Goal: Check status: Check status

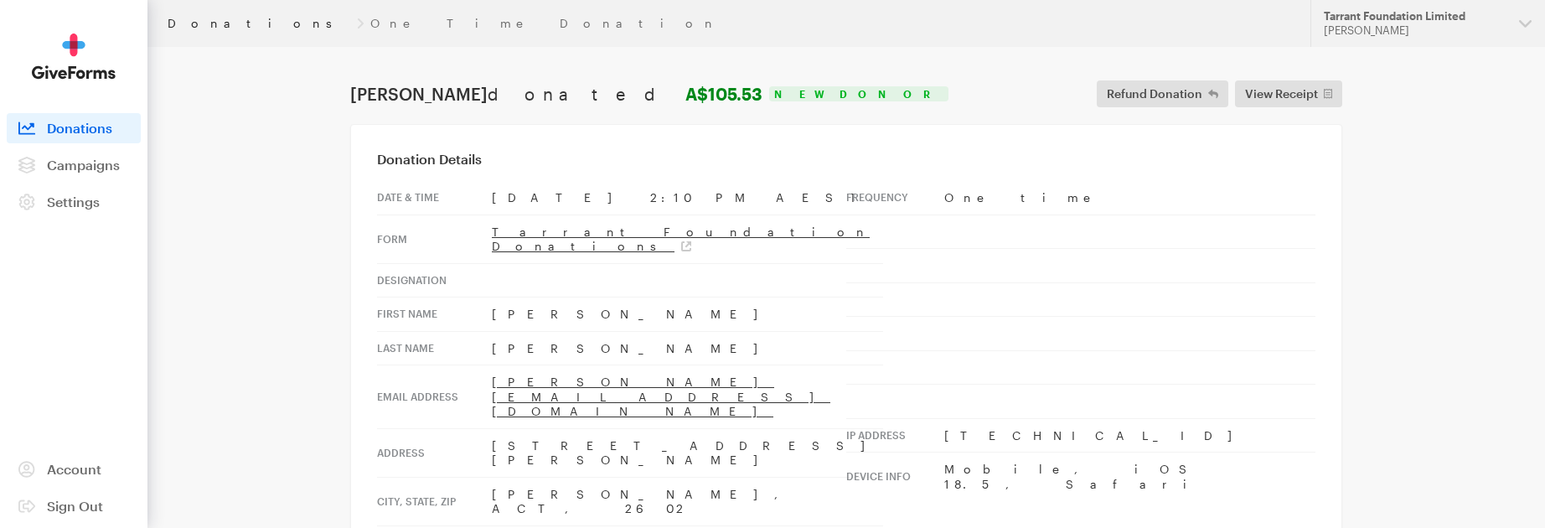
click at [188, 26] on link "Donations" at bounding box center [259, 23] width 183 height 13
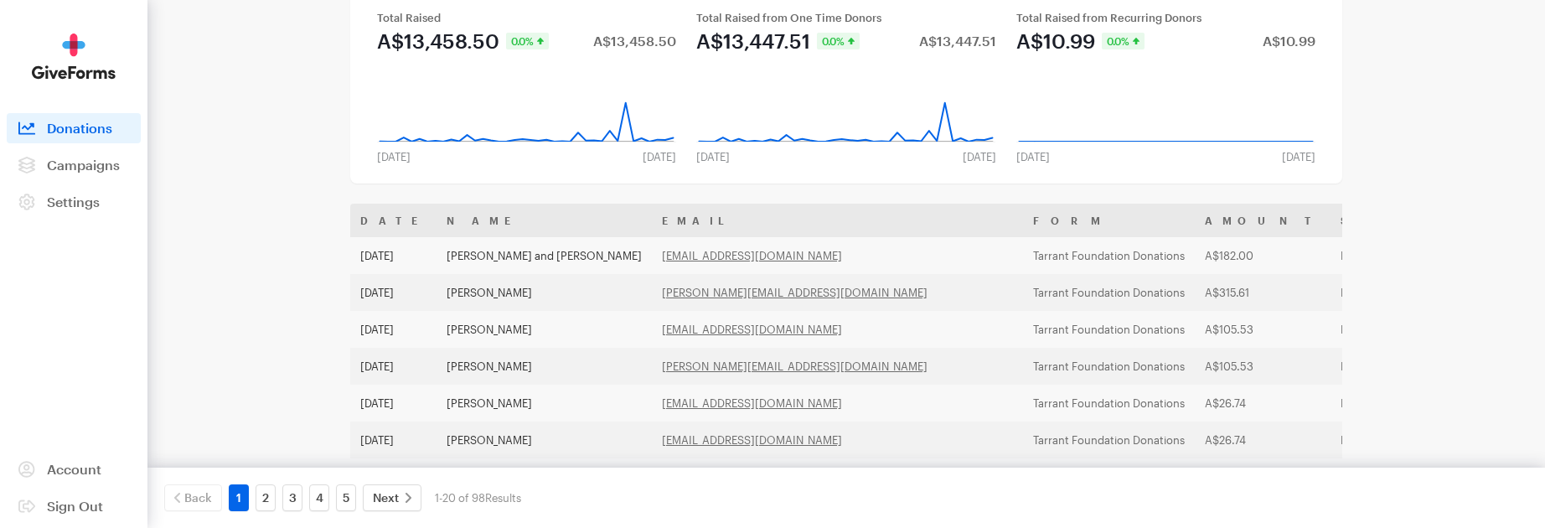
scroll to position [168, 0]
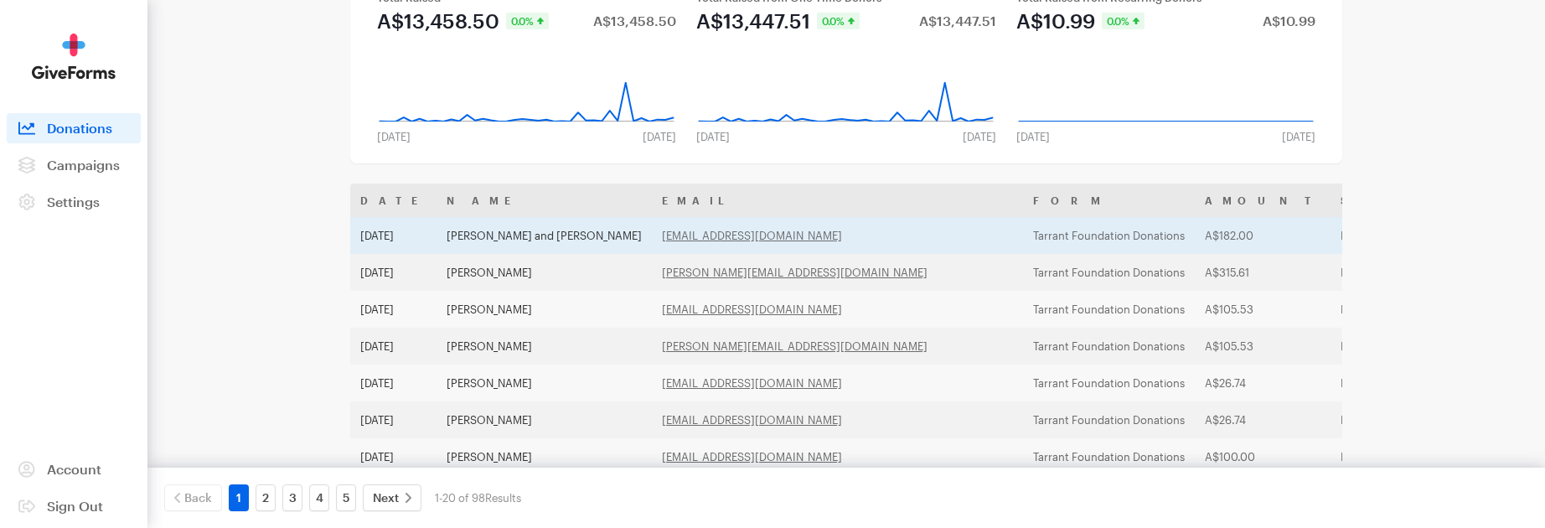
click at [476, 240] on td "[PERSON_NAME] and [PERSON_NAME]" at bounding box center [544, 235] width 215 height 37
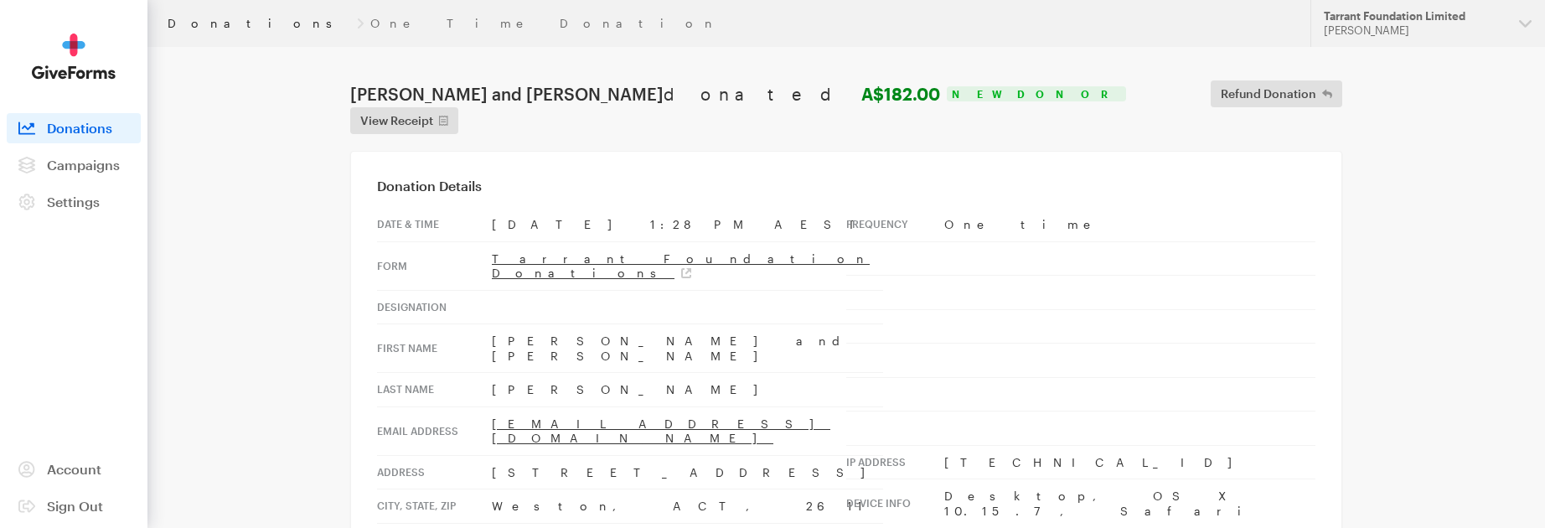
click at [209, 23] on link "Donations" at bounding box center [259, 23] width 183 height 13
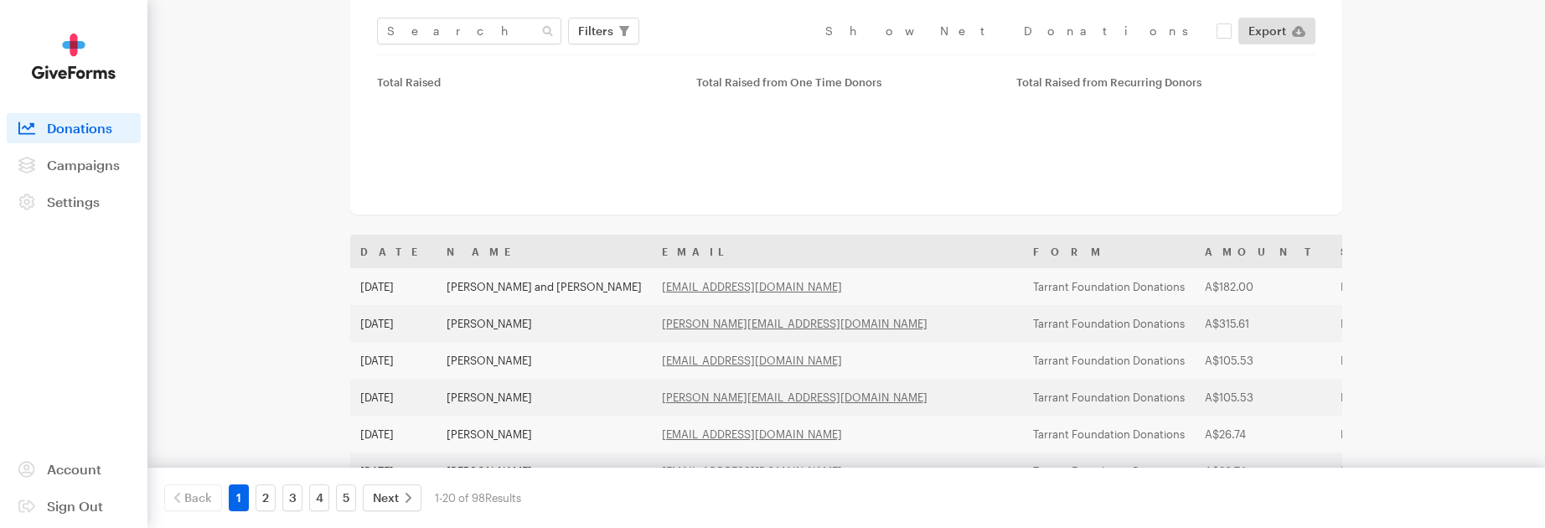
scroll to position [84, 0]
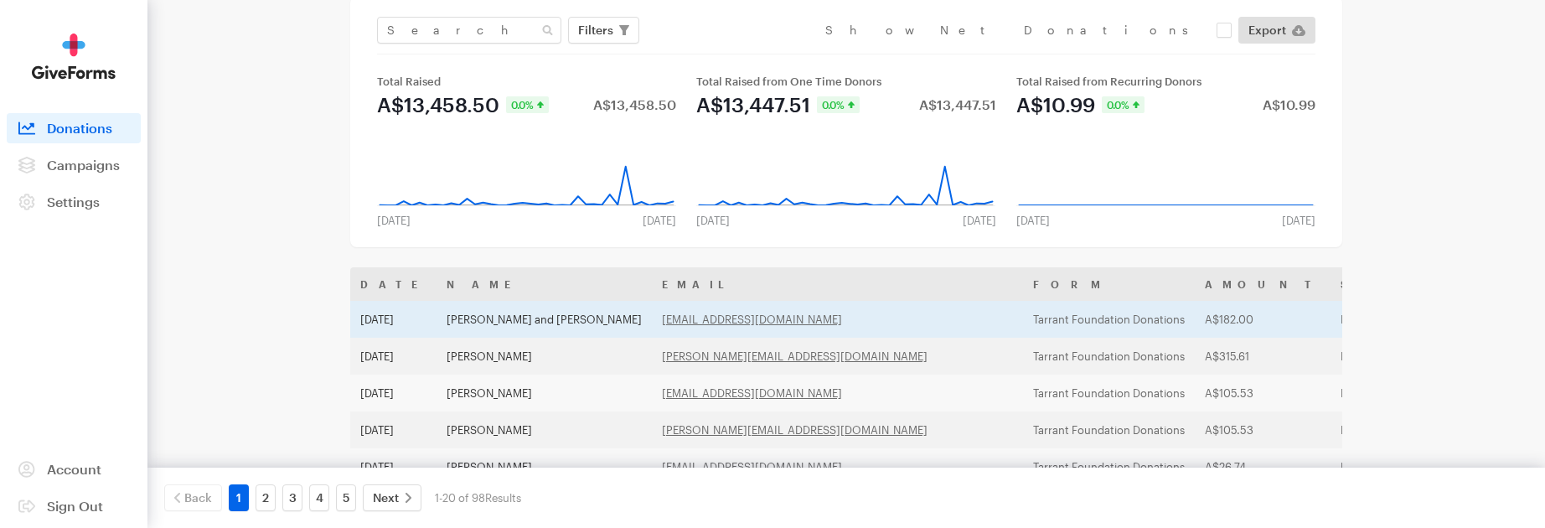
click at [486, 324] on td "[PERSON_NAME] and [PERSON_NAME]" at bounding box center [544, 319] width 215 height 37
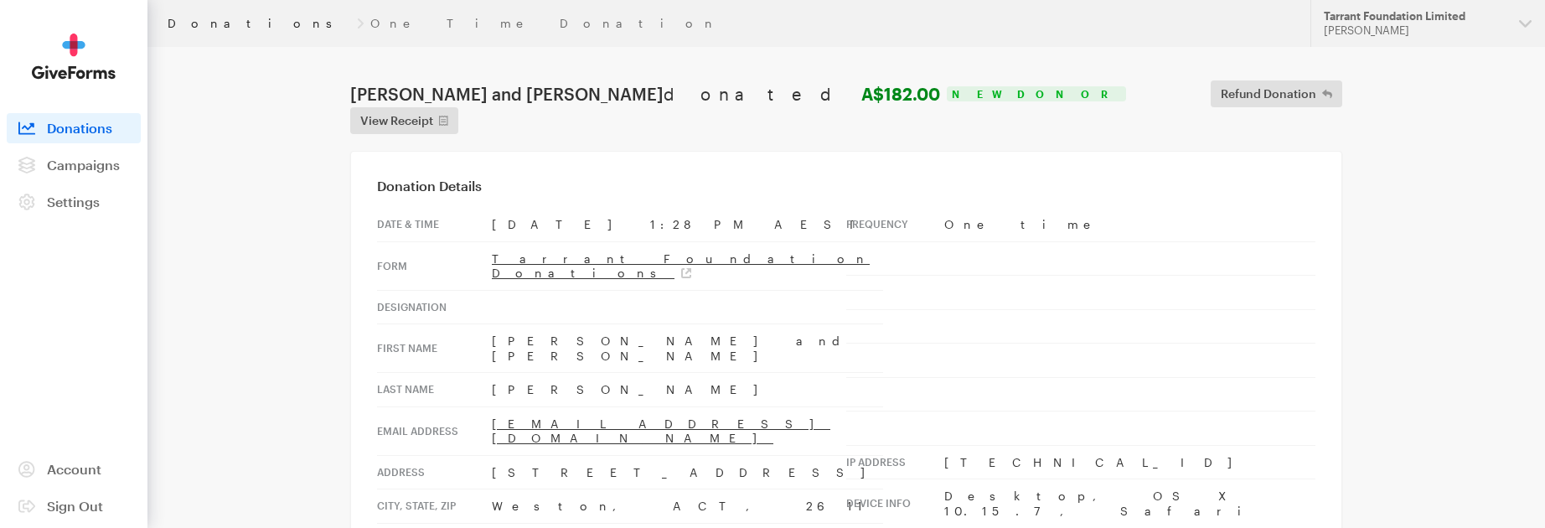
click at [210, 21] on link "Donations" at bounding box center [259, 23] width 183 height 13
